Goal: Transaction & Acquisition: Purchase product/service

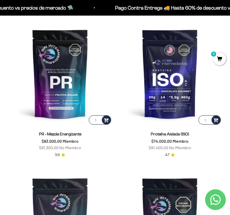
scroll to position [302, 0]
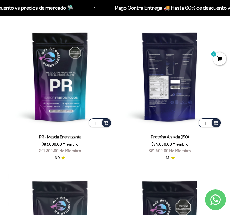
click at [169, 61] on img at bounding box center [170, 77] width 104 height 104
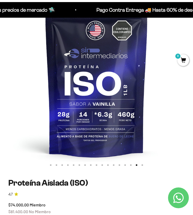
scroll to position [87, 0]
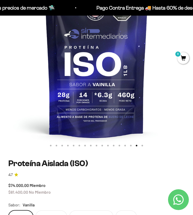
click at [63, 69] on img at bounding box center [96, 54] width 193 height 193
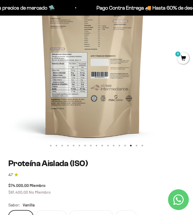
scroll to position [0, 2709]
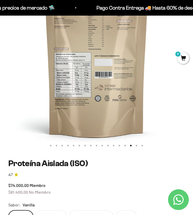
click at [77, 86] on img at bounding box center [96, 54] width 193 height 193
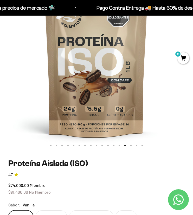
scroll to position [0, 2516]
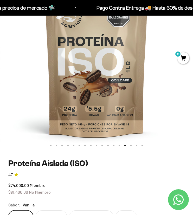
click at [65, 71] on img at bounding box center [96, 54] width 193 height 193
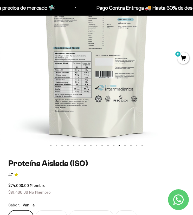
click at [65, 71] on img at bounding box center [96, 54] width 193 height 193
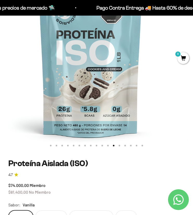
scroll to position [0, 2129]
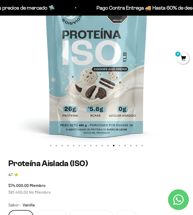
click at [65, 71] on img at bounding box center [96, 54] width 193 height 193
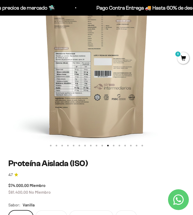
click at [65, 71] on img at bounding box center [96, 54] width 193 height 193
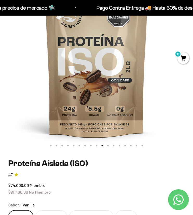
click at [65, 71] on img at bounding box center [96, 54] width 193 height 193
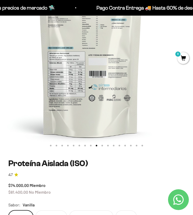
scroll to position [0, 1548]
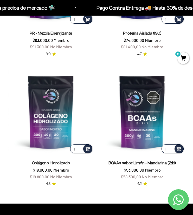
scroll to position [358, 0]
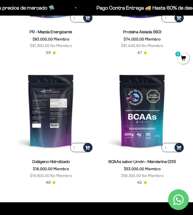
click at [53, 115] on img at bounding box center [50, 110] width 85 height 85
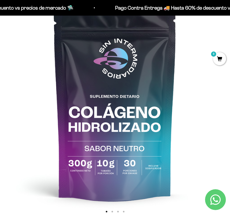
scroll to position [69, 0]
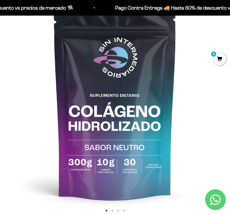
click at [131, 94] on img at bounding box center [115, 100] width 230 height 230
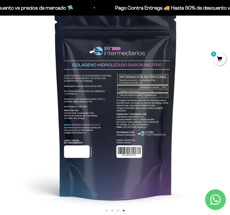
scroll to position [0, 692]
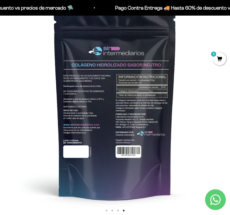
click at [108, 52] on img at bounding box center [115, 100] width 230 height 230
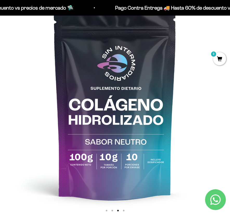
click at [108, 52] on img at bounding box center [115, 100] width 230 height 230
